Goal: Find specific page/section: Find specific page/section

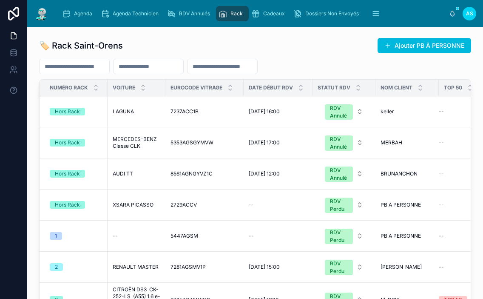
scroll to position [268, 0]
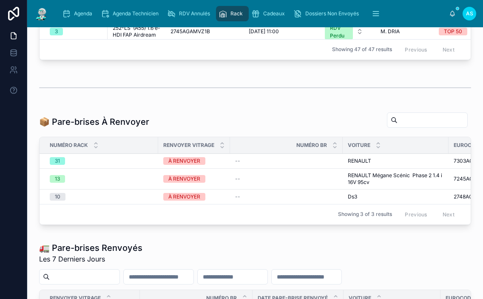
click at [88, 17] on div "Agenda" at bounding box center [79, 14] width 34 height 14
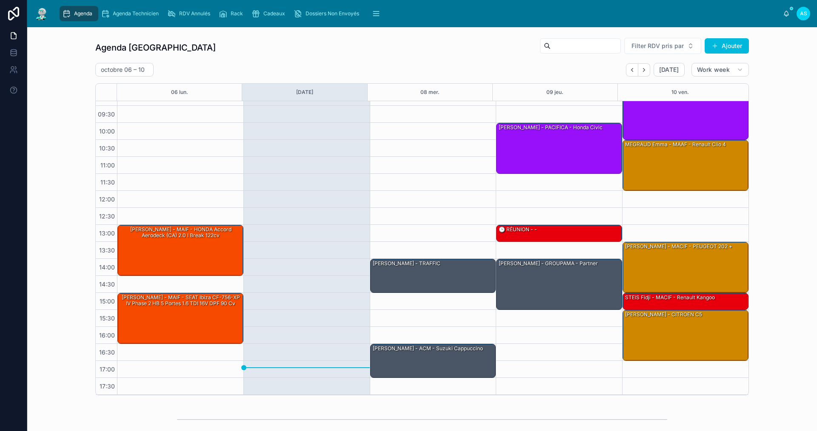
scroll to position [12, 0]
click at [483, 252] on div "[PERSON_NAME] - MACIF - PEUGEOT 202 +" at bounding box center [685, 266] width 123 height 49
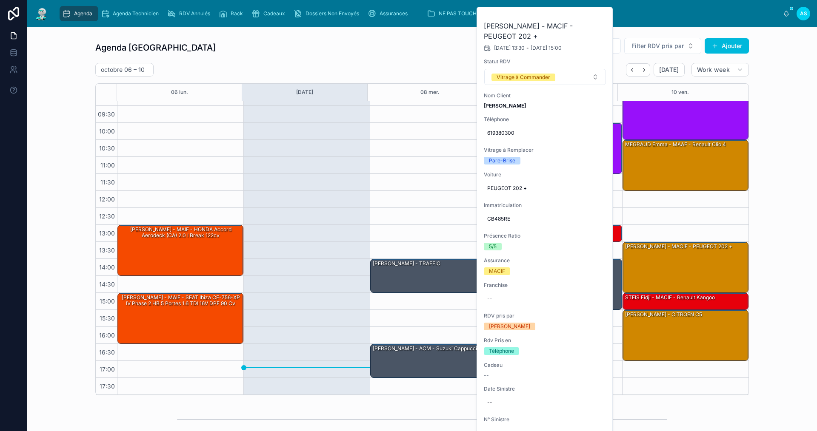
click at [0, 0] on icon at bounding box center [0, 0] width 0 height 0
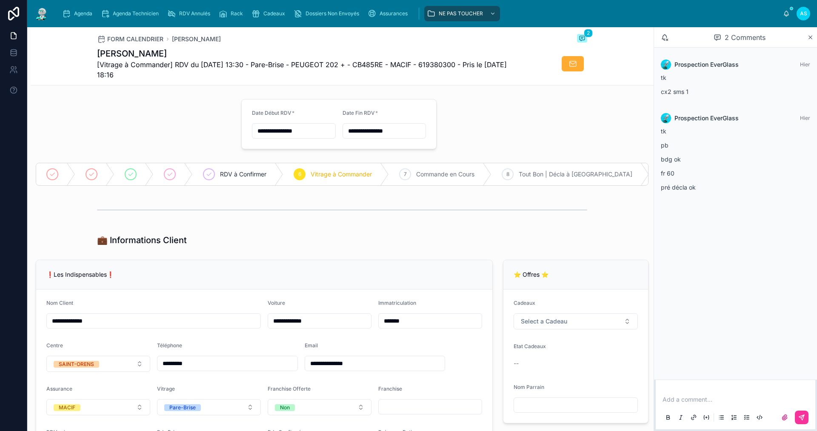
click at [389, 63] on span "[Vitrage à Commander] RDV du [DATE] 13:30 - Pare-Brise - PEUGEOT 202 + - CB485R…" at bounding box center [310, 70] width 426 height 20
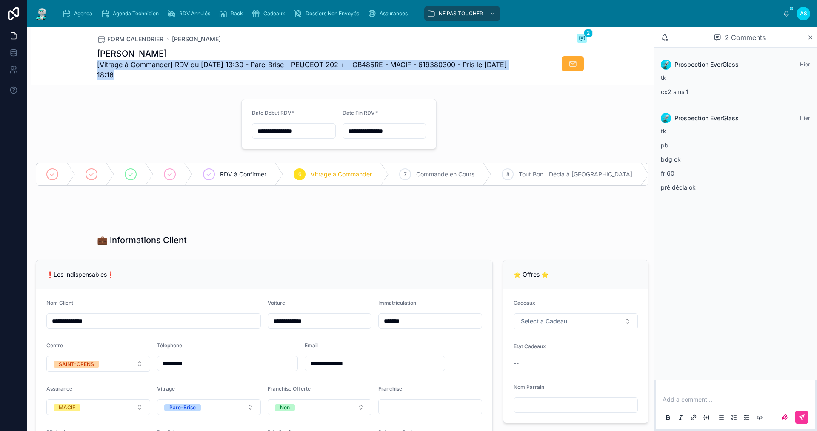
click at [389, 63] on span "[Vitrage à Commander] RDV du [DATE] 13:30 - Pare-Brise - PEUGEOT 202 + - CB485R…" at bounding box center [310, 70] width 426 height 20
click at [385, 63] on span "[Vitrage à Commander] RDV du [DATE] 13:30 - Pare-Brise - PEUGEOT 202 + - CB485R…" at bounding box center [310, 70] width 426 height 20
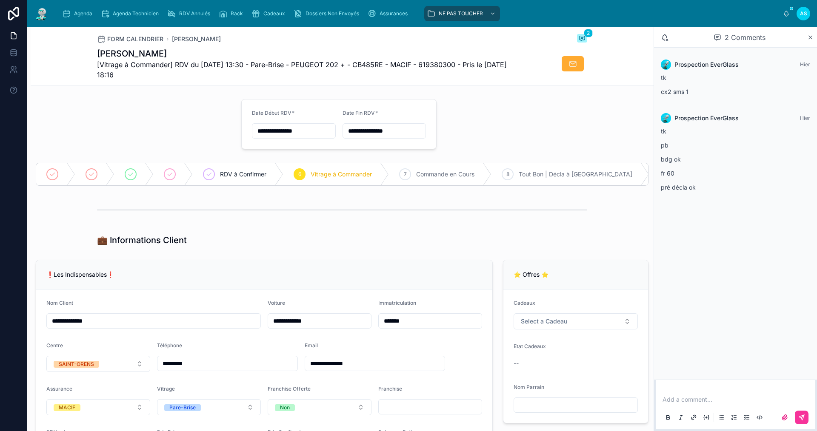
click at [384, 80] on span "[Vitrage à Commander] RDV du [DATE] 13:30 - Pare-Brise - PEUGEOT 202 + - CB485R…" at bounding box center [310, 70] width 426 height 20
drag, startPoint x: 390, startPoint y: 64, endPoint x: 361, endPoint y: 61, distance: 29.1
click at [361, 61] on span "[Vitrage à Commander] RDV du [DATE] 13:30 - Pare-Brise - PEUGEOT 202 + - CB485R…" at bounding box center [310, 70] width 426 height 20
copy span "CB485RE"
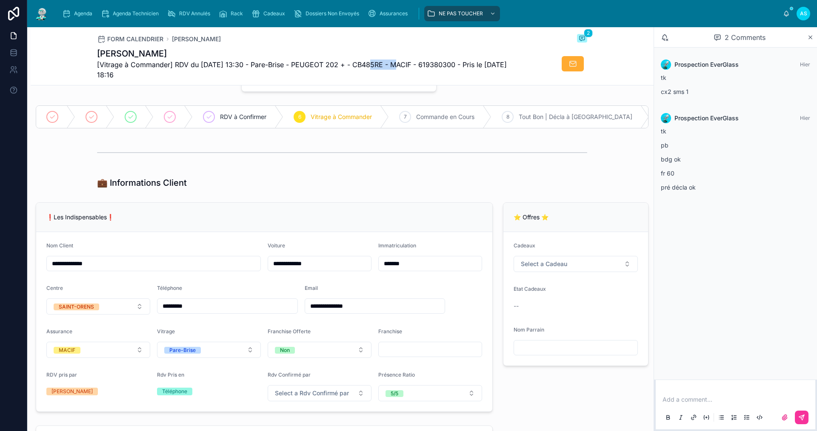
scroll to position [43, 0]
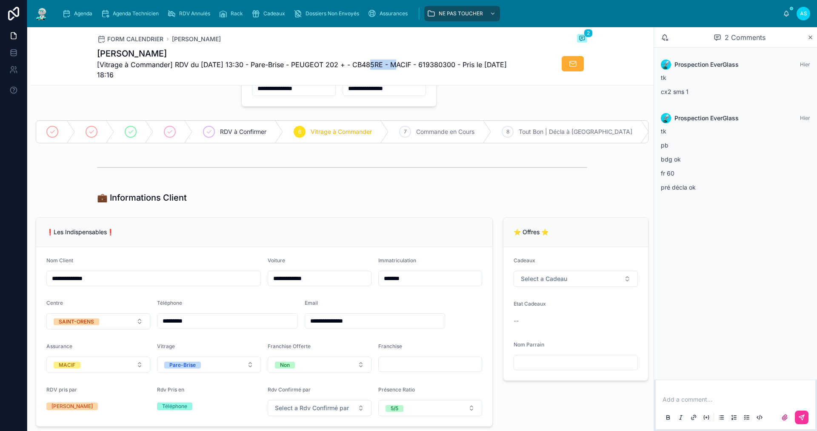
click at [71, 17] on div "Agenda" at bounding box center [79, 14] width 34 height 14
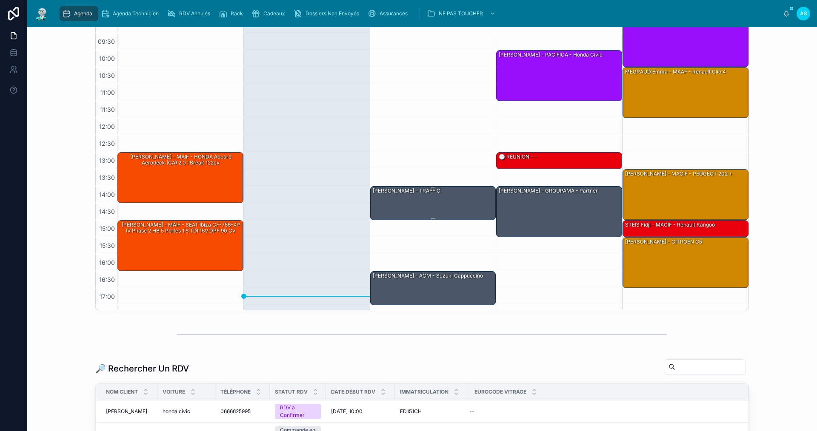
scroll to position [12, 0]
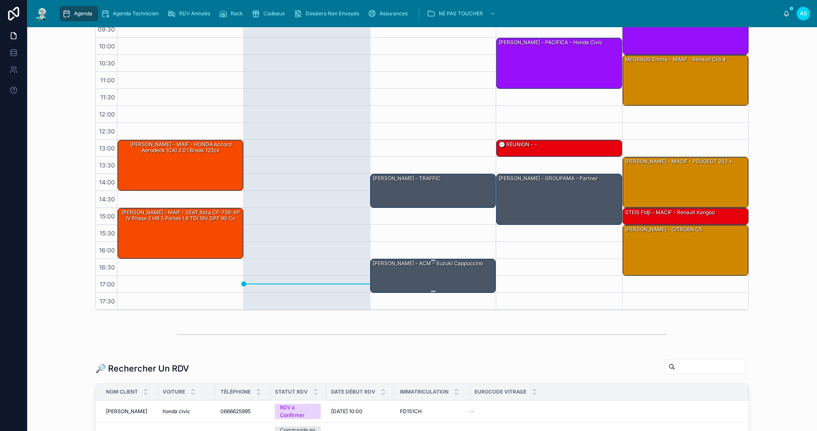
click at [400, 282] on div "[PERSON_NAME] - ACM - suzuki cappuccino" at bounding box center [433, 275] width 123 height 32
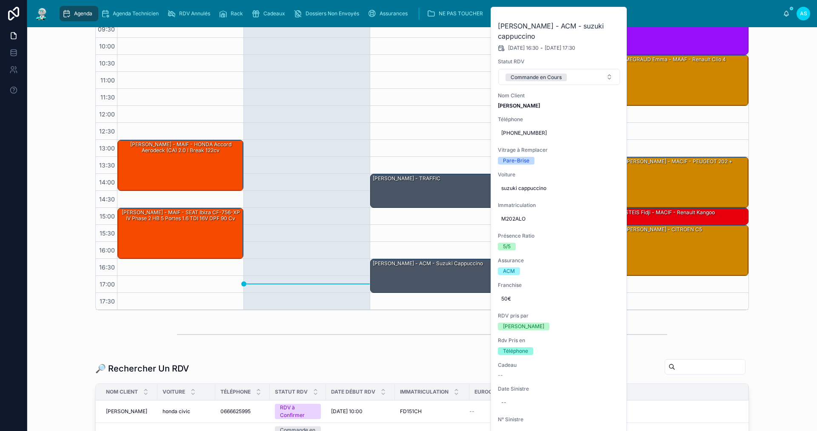
click at [0, 0] on icon at bounding box center [0, 0] width 0 height 0
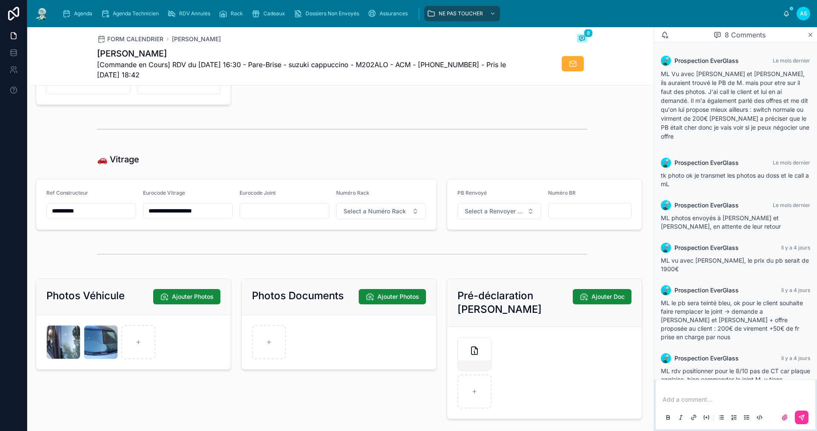
scroll to position [1025, 0]
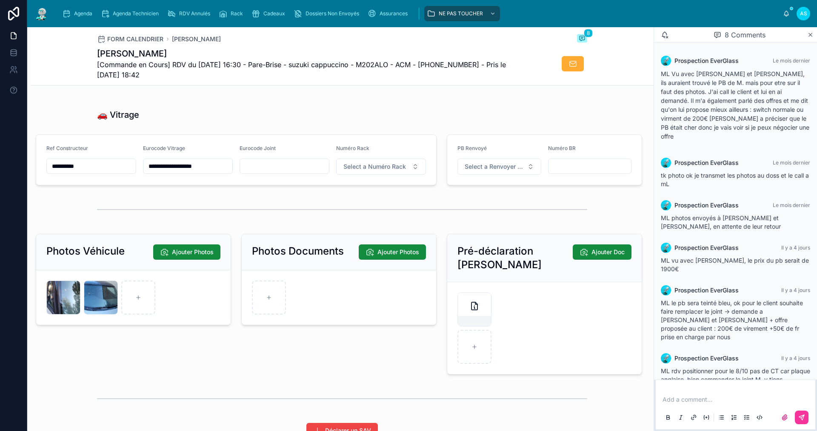
drag, startPoint x: 170, startPoint y: 172, endPoint x: 160, endPoint y: 171, distance: 9.9
click at [160, 171] on input "**********" at bounding box center [187, 166] width 89 height 12
drag, startPoint x: 171, startPoint y: 173, endPoint x: 151, endPoint y: 172, distance: 19.2
click at [145, 172] on input "**********" at bounding box center [187, 166] width 89 height 12
click at [82, 18] on div "Agenda" at bounding box center [79, 14] width 34 height 14
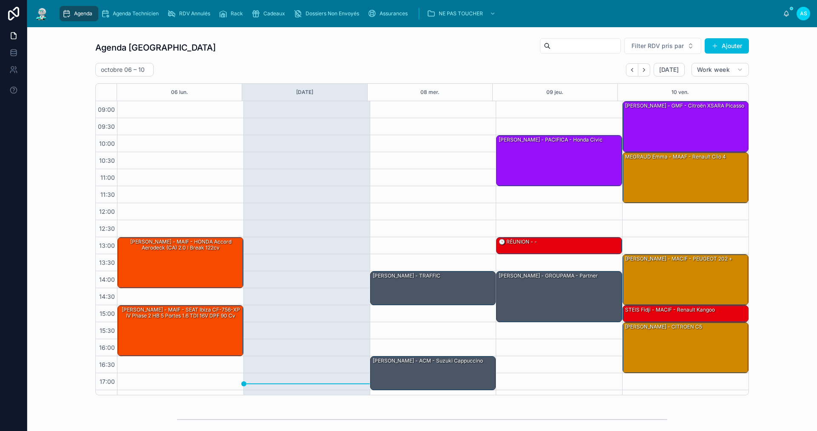
scroll to position [12, 0]
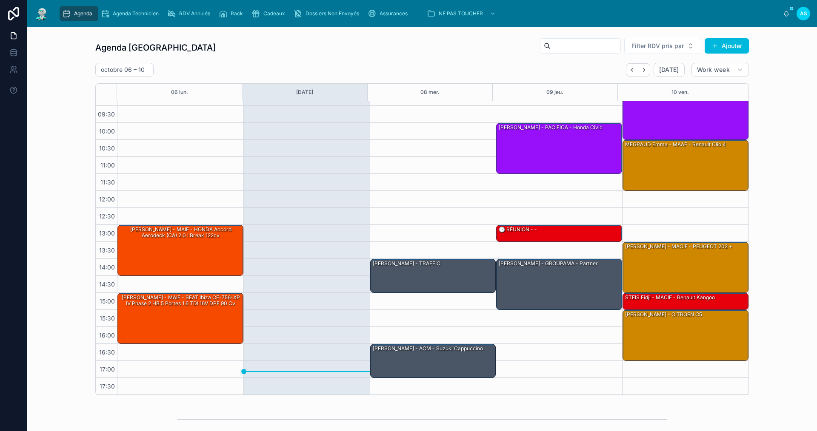
click at [483, 70] on icon "Next" at bounding box center [644, 70] width 6 height 6
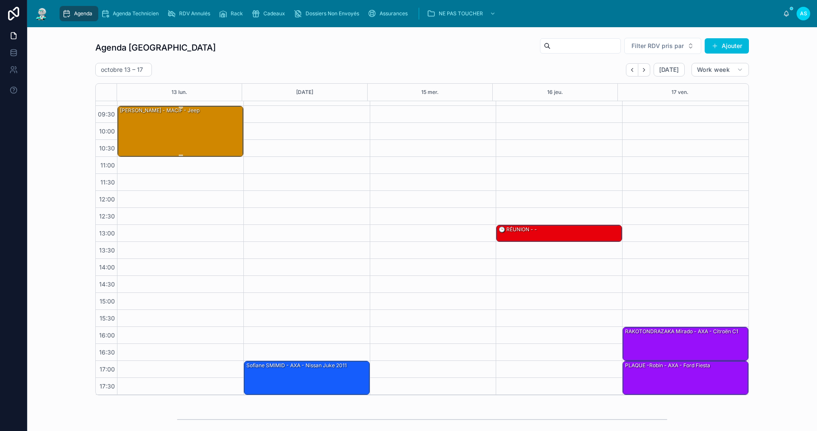
click at [191, 128] on div "[PERSON_NAME] - MACIF - jeep" at bounding box center [180, 130] width 123 height 49
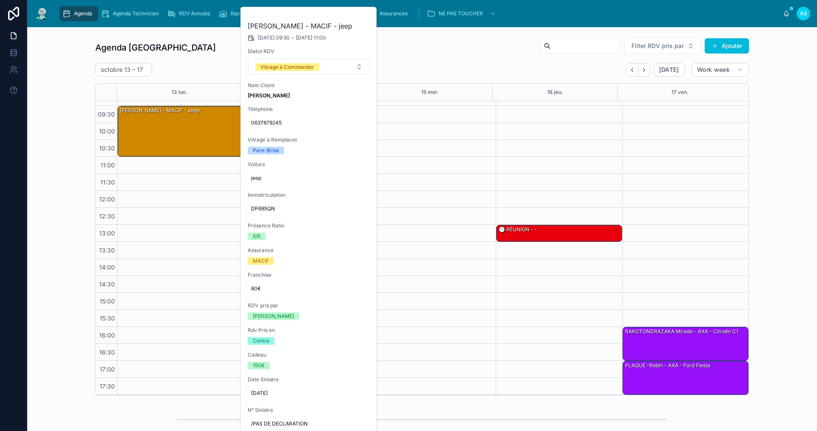
click at [0, 0] on icon at bounding box center [0, 0] width 0 height 0
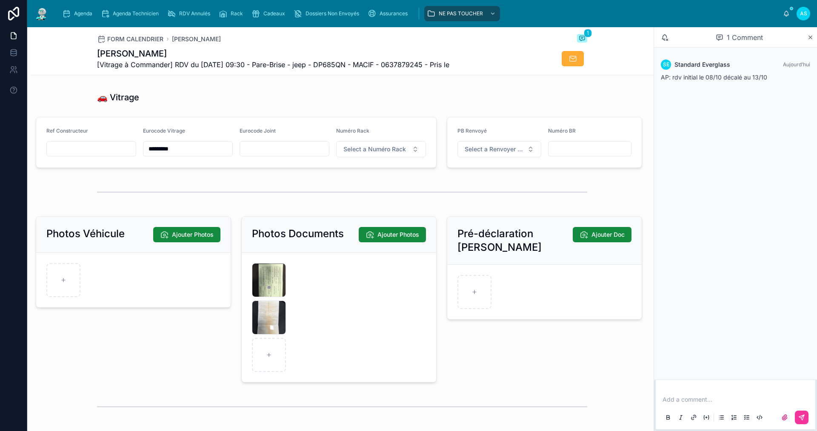
scroll to position [906, 0]
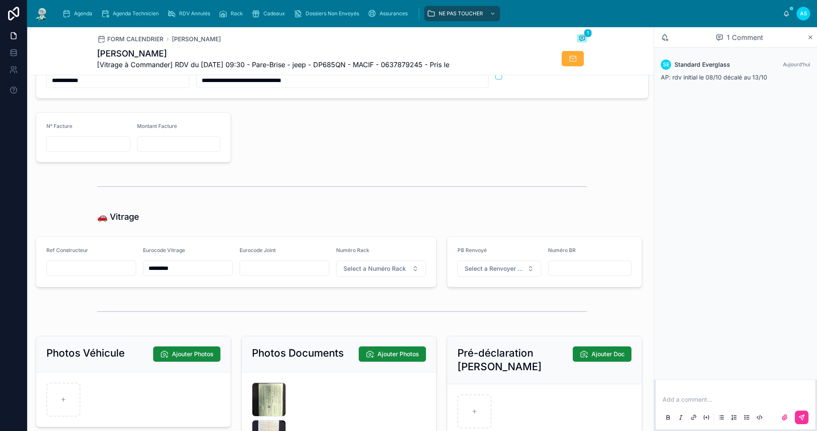
drag, startPoint x: 193, startPoint y: 270, endPoint x: 142, endPoint y: 273, distance: 50.7
click at [141, 272] on form "Ref Constructeur Eurocode Vitrage ********* Eurocode Joint Numéro Rack Select a…" at bounding box center [236, 262] width 400 height 50
click at [83, 16] on span "Agenda" at bounding box center [83, 13] width 18 height 7
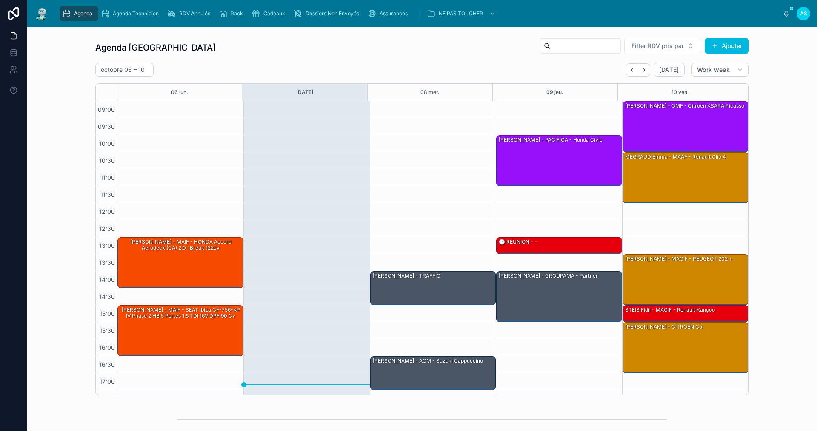
scroll to position [12, 0]
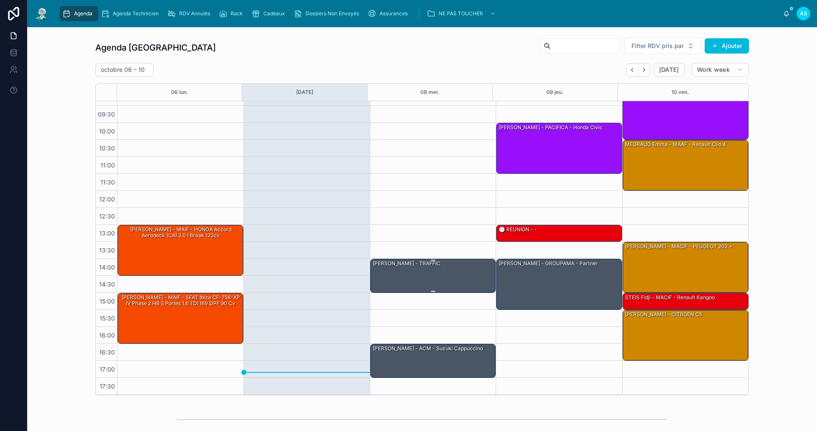
click at [448, 276] on div "[PERSON_NAME] - TRAFFIC" at bounding box center [433, 275] width 123 height 32
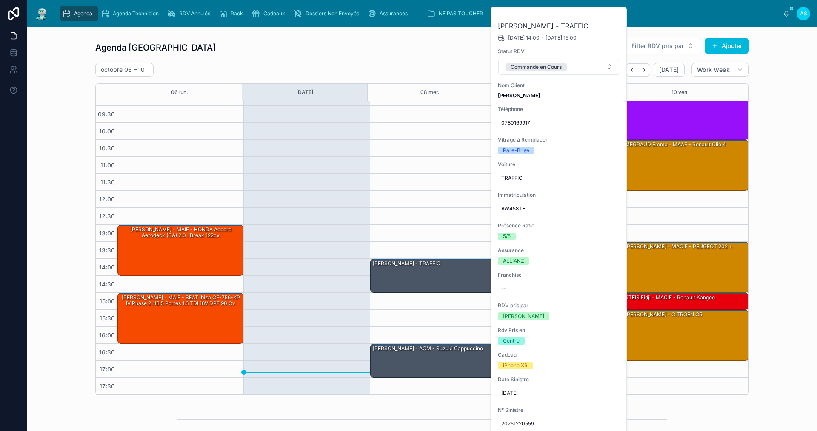
click at [483, 248] on div "Agenda Saint-Orens Filter RDV pris par Ajouter [DATE] – [DATE] [DATE] Work week…" at bounding box center [422, 216] width 776 height 365
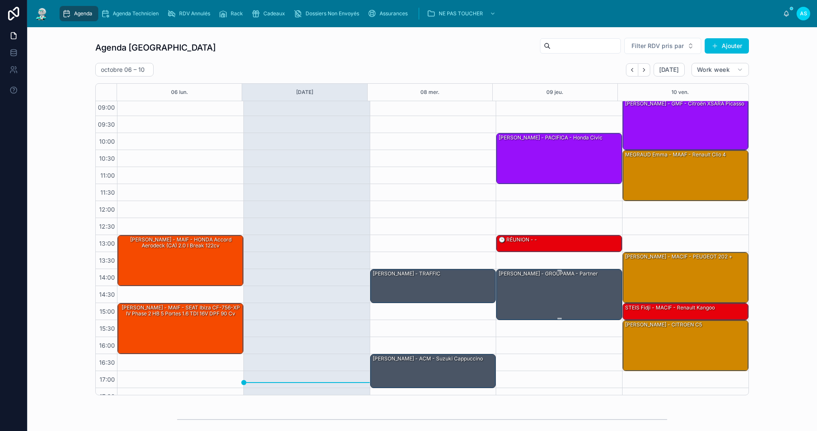
scroll to position [0, 0]
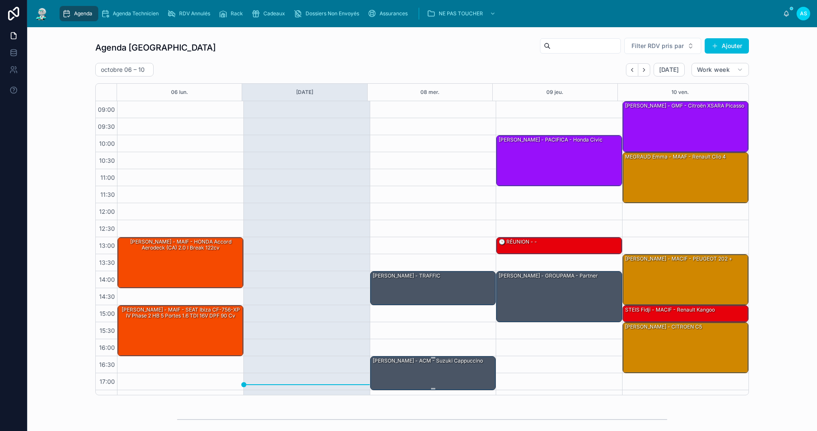
click at [403, 298] on div "[PERSON_NAME] - ACM - suzuki cappuccino" at bounding box center [433, 373] width 123 height 32
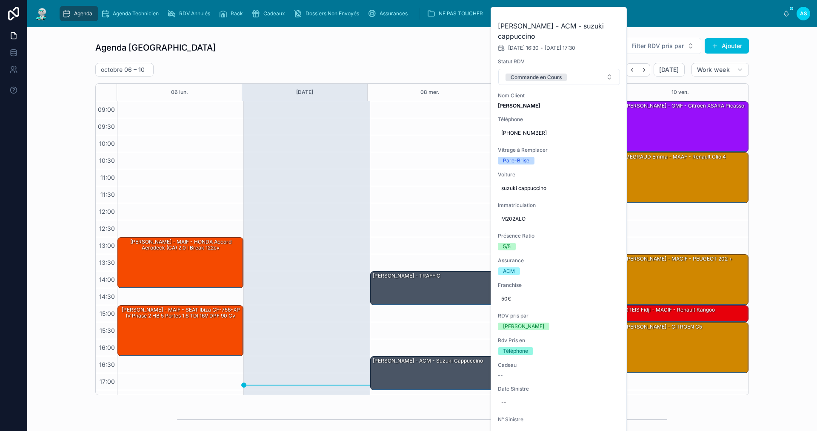
click at [483, 298] on div "Agenda Saint-Orens Filter RDV pris par Ajouter [DATE] – [DATE] [DATE] Work week…" at bounding box center [422, 216] width 776 height 365
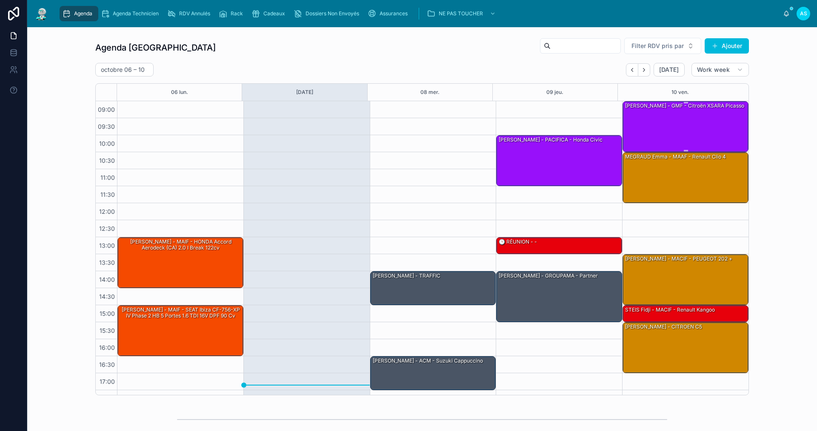
click at [483, 131] on div "[PERSON_NAME] - GMF - Citroën XSARA Picasso" at bounding box center [685, 126] width 123 height 49
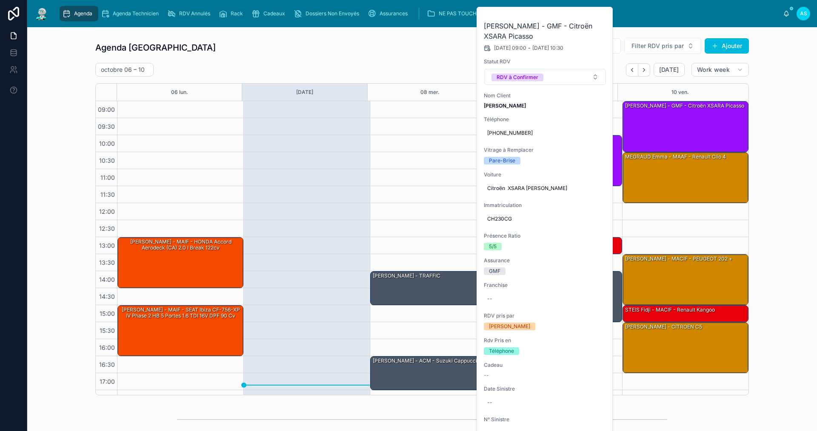
click at [0, 0] on icon at bounding box center [0, 0] width 0 height 0
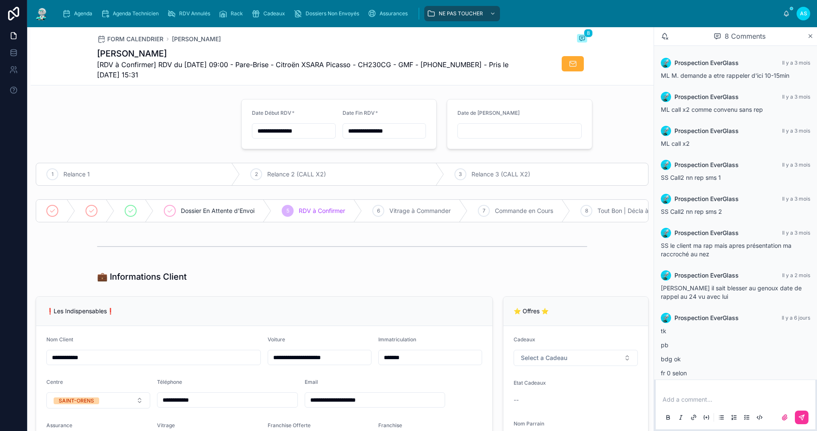
scroll to position [29, 0]
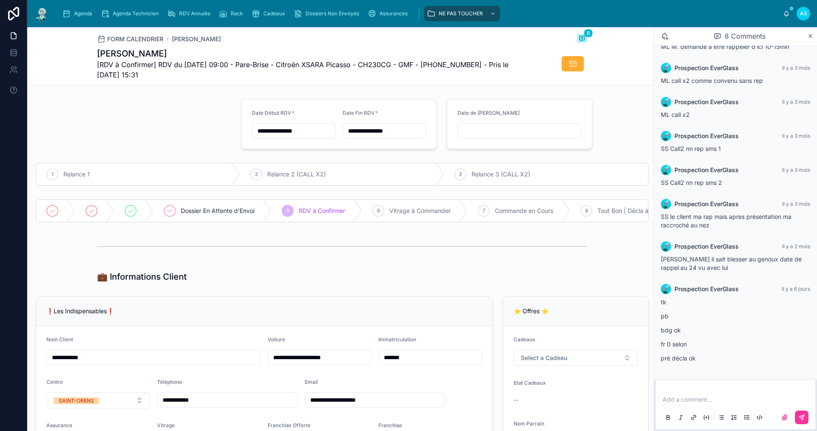
click at [80, 14] on span "Agenda" at bounding box center [83, 13] width 18 height 7
